Goal: Find contact information: Find contact information

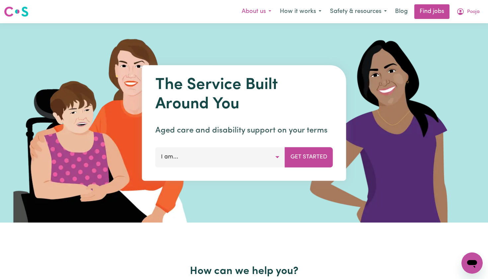
click at [258, 10] on button "About us" at bounding box center [256, 12] width 38 height 14
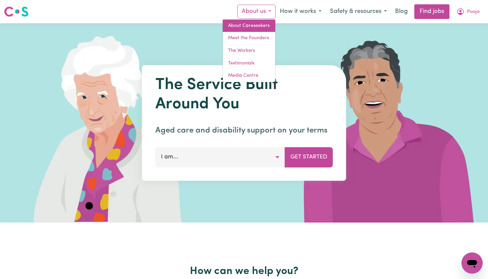
click at [256, 23] on link "About Careseekers" at bounding box center [249, 26] width 52 height 13
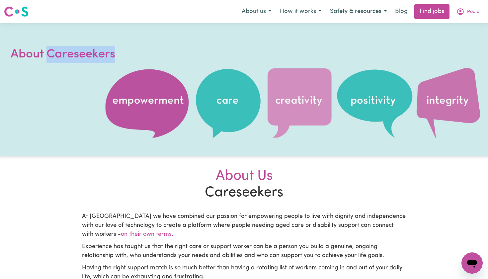
drag, startPoint x: 47, startPoint y: 54, endPoint x: 135, endPoint y: 55, distance: 87.9
click at [135, 55] on h1 "About Careseekers" at bounding box center [90, 54] width 159 height 17
copy h1 "Careseekers"
click at [262, 14] on button "About us" at bounding box center [256, 12] width 38 height 14
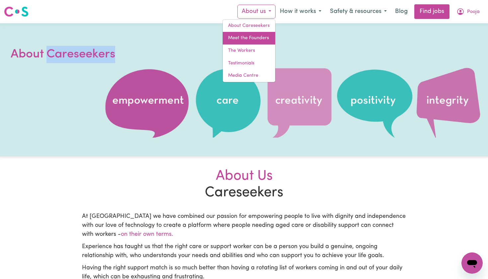
click at [262, 40] on link "Meet the Founders" at bounding box center [249, 38] width 52 height 13
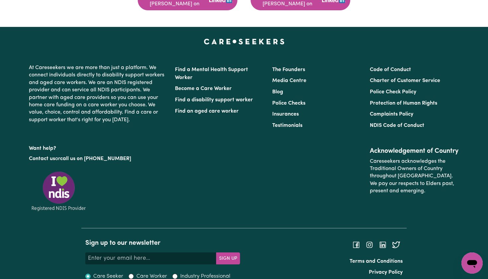
scroll to position [579, 0]
click at [293, 78] on link "Media Centre" at bounding box center [289, 80] width 34 height 5
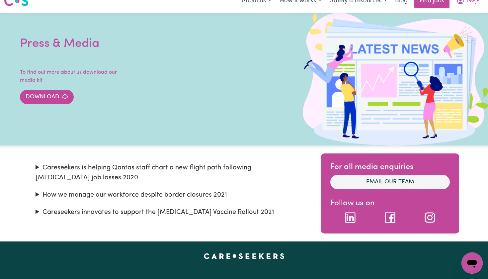
scroll to position [7, 0]
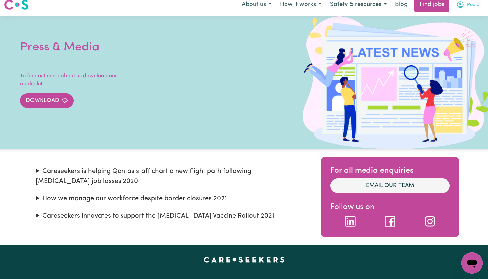
click at [463, 7] on icon "My Account" at bounding box center [460, 4] width 7 height 7
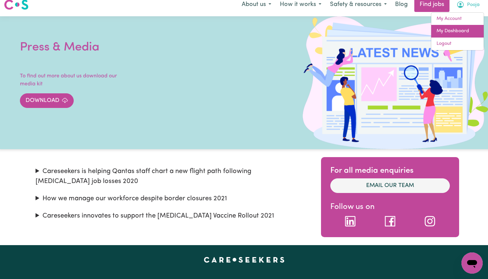
click at [471, 26] on link "My Dashboard" at bounding box center [457, 31] width 52 height 13
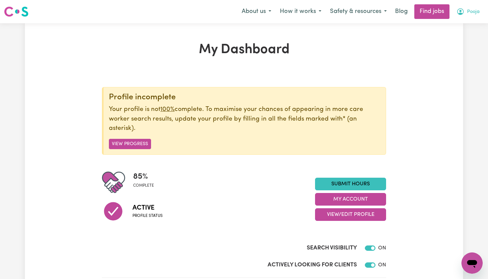
click at [470, 14] on span "Pooja" at bounding box center [473, 11] width 13 height 7
click at [454, 28] on link "My Account" at bounding box center [457, 26] width 52 height 13
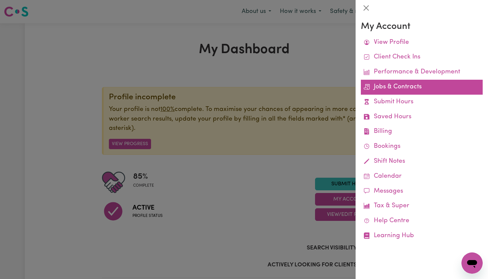
click at [405, 91] on link "Jobs & Contracts" at bounding box center [422, 87] width 122 height 15
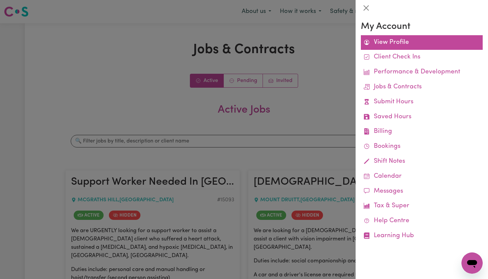
click at [408, 39] on link "View Profile" at bounding box center [422, 42] width 122 height 15
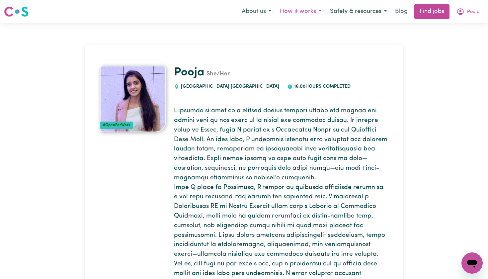
click at [307, 10] on button "How it works" at bounding box center [300, 12] width 50 height 14
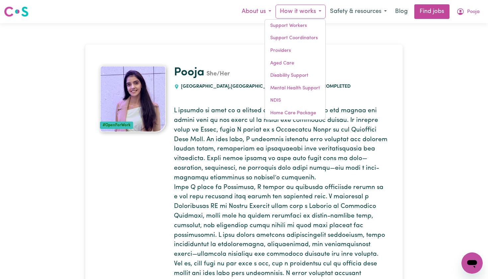
click at [256, 11] on button "About us" at bounding box center [256, 12] width 38 height 14
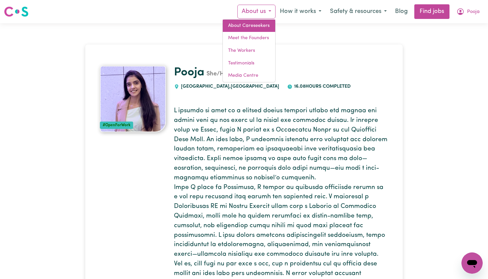
click at [259, 28] on link "About Careseekers" at bounding box center [249, 26] width 52 height 13
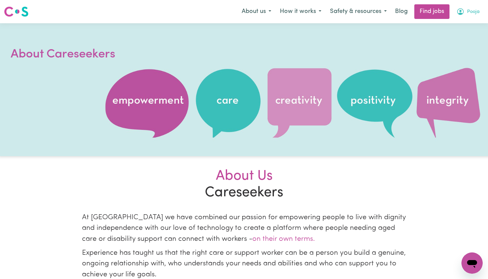
click at [463, 14] on icon "My Account" at bounding box center [460, 12] width 8 height 8
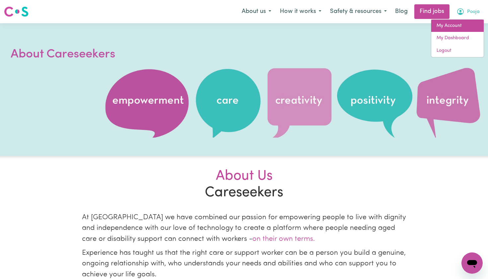
click at [452, 26] on link "My Account" at bounding box center [457, 26] width 52 height 13
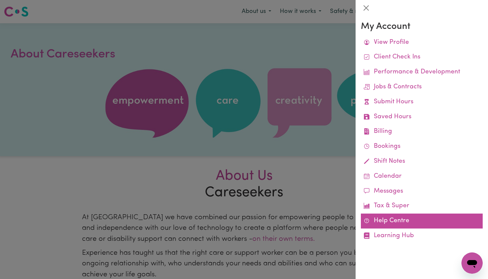
click at [418, 218] on link "Help Centre" at bounding box center [422, 220] width 122 height 15
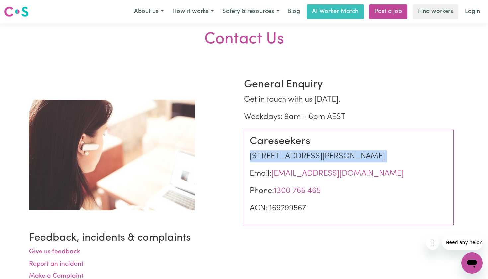
drag, startPoint x: 251, startPoint y: 155, endPoint x: 417, endPoint y: 166, distance: 166.3
click at [417, 166] on div "Careseekers Level 15, 5 Martin Place Sydney, NSW 2000 Australia Email: info@car…" at bounding box center [349, 177] width 210 height 96
copy p "Level 15, 5 Martin Place Sydney, NSW 2000 Australia"
click at [292, 171] on link "info@careseekers.com.au" at bounding box center [337, 174] width 132 height 8
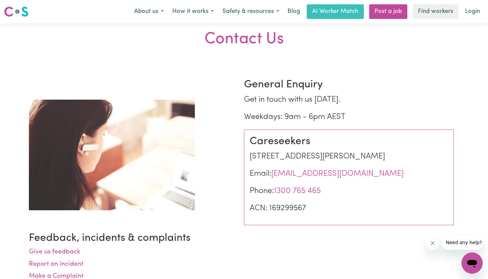
click at [374, 114] on p "Weekdays: 9am - 6pm AEST" at bounding box center [349, 117] width 210 height 12
drag, startPoint x: 282, startPoint y: 155, endPoint x: 361, endPoint y: 155, distance: 79.0
click at [361, 155] on p "Level 15, 5 Martin Place Sydney, NSW 2000 Australia" at bounding box center [349, 156] width 198 height 12
copy p "5 Martin Place Sydney"
click at [362, 118] on p "Weekdays: 9am - 6pm AEST" at bounding box center [349, 117] width 210 height 12
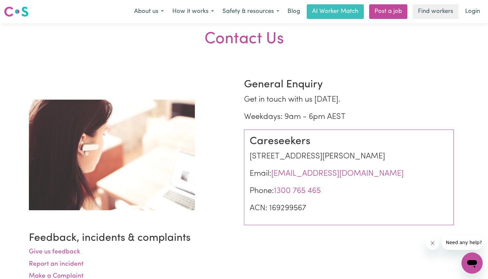
drag, startPoint x: 364, startPoint y: 153, endPoint x: 449, endPoint y: 166, distance: 86.3
click at [449, 166] on div "Careseekers Level 15, 5 Martin Place Sydney, NSW 2000 Australia Email: info@car…" at bounding box center [349, 177] width 210 height 96
copy p "NSW 2000 Australia"
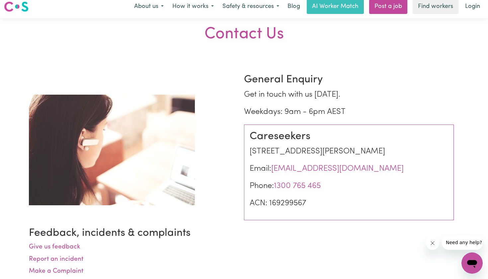
scroll to position [45, 0]
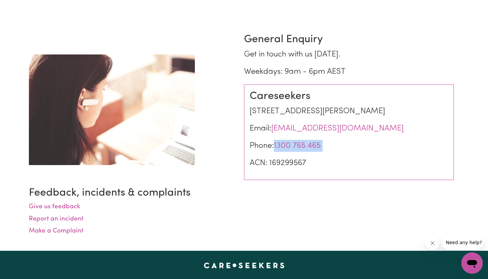
drag, startPoint x: 275, startPoint y: 143, endPoint x: 349, endPoint y: 153, distance: 75.0
click at [349, 153] on div "Careseekers Level 15, 5 Martin Place Sydney, NSW 2000 Australia Email: info@car…" at bounding box center [349, 132] width 210 height 96
copy p "1300 765 465"
click at [335, 175] on div "Careseekers Level 15, 5 Martin Place Sydney, NSW 2000 Australia Email: info@car…" at bounding box center [349, 132] width 210 height 96
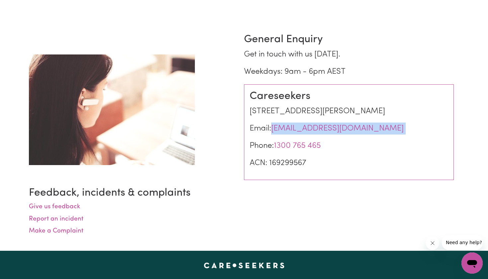
drag, startPoint x: 271, startPoint y: 129, endPoint x: 368, endPoint y: 136, distance: 96.8
click at [368, 136] on div "Careseekers Level 15, 5 Martin Place Sydney, NSW 2000 Australia Email: info@car…" at bounding box center [349, 132] width 210 height 96
copy p "info@careseekers.com.au"
